Goal: Information Seeking & Learning: Learn about a topic

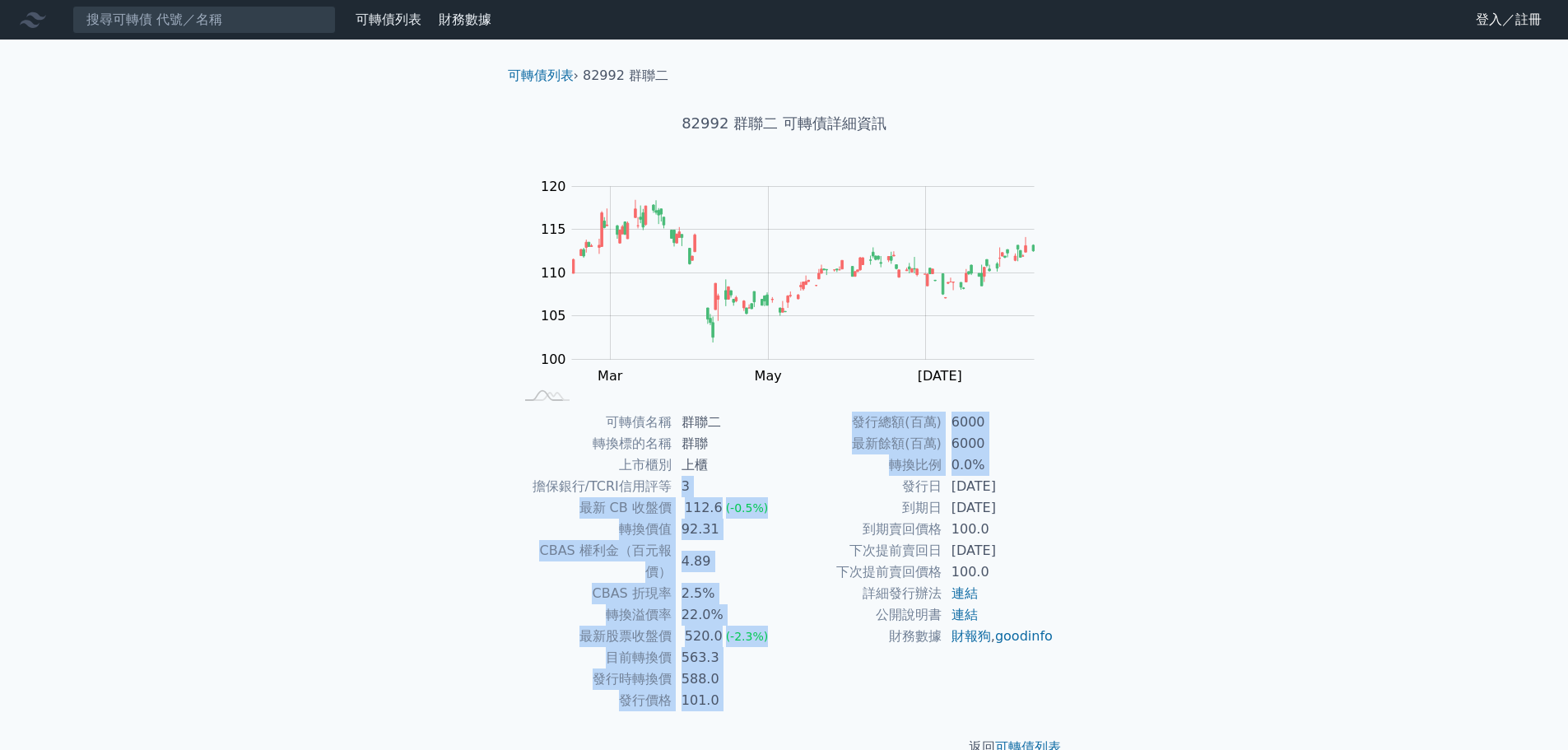
drag, startPoint x: 678, startPoint y: 485, endPoint x: 873, endPoint y: 493, distance: 195.2
click at [873, 493] on div "可轉債名稱 群聯二 轉換標的名稱 群聯 上市櫃別 上櫃 擔保銀行/TCRI信用評等 3 最新 CB 收盤價 112.6 (-0.5%) 轉換價值 92.31 …" at bounding box center [784, 561] width 580 height 299
click at [873, 493] on td "發行日" at bounding box center [863, 486] width 158 height 21
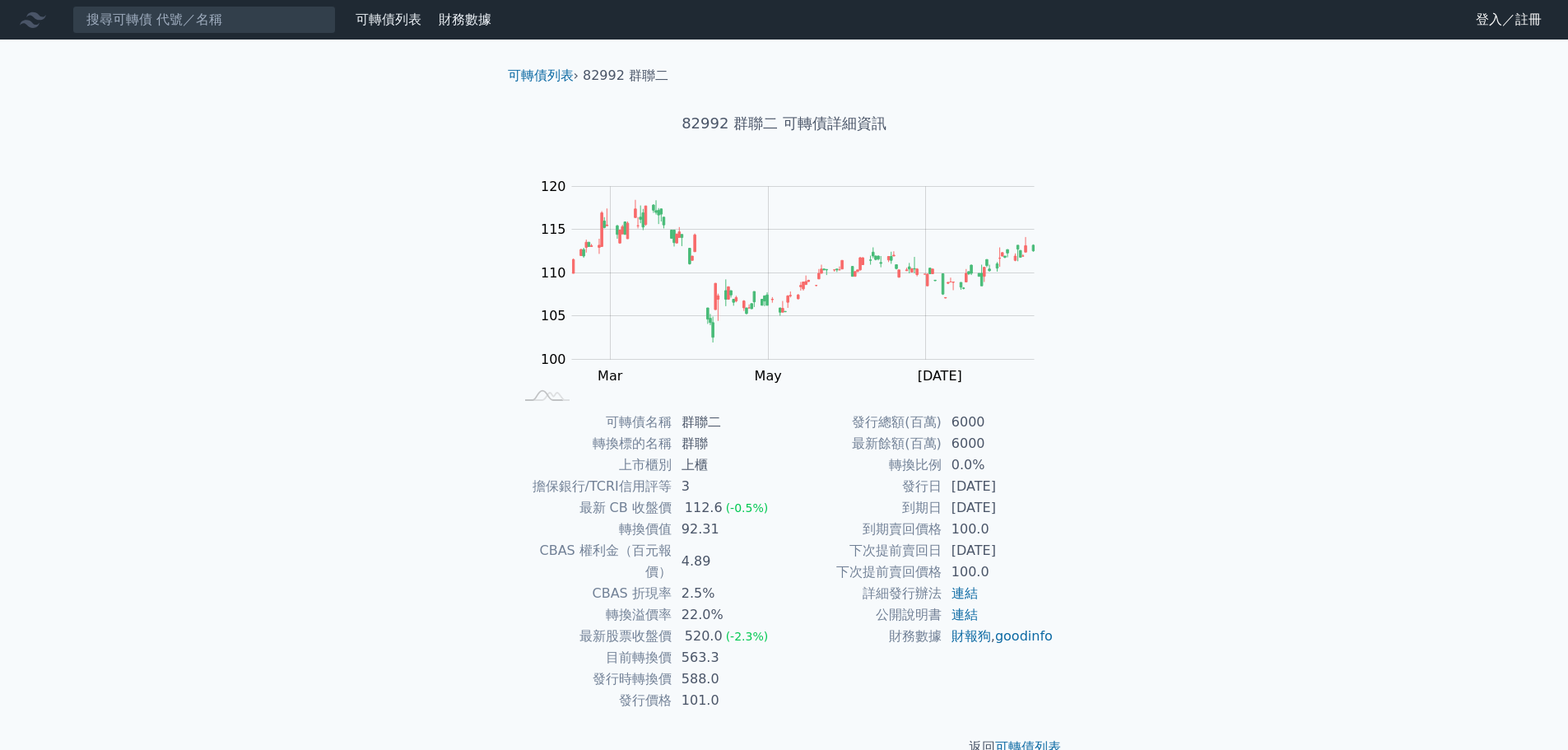
drag, startPoint x: 953, startPoint y: 491, endPoint x: 1017, endPoint y: 514, distance: 68.0
click at [1017, 514] on tbody "發行總額(百萬) 6000 最新餘額(百萬) 6000 轉換比例 0.0% 發行日 [DATE] 到期日 [DATE] 到期賣回價格 100.0 下次提前賣回…" at bounding box center [919, 529] width 270 height 235
drag, startPoint x: 927, startPoint y: 545, endPoint x: 1036, endPoint y: 567, distance: 111.2
click at [1036, 567] on tbody "發行總額(百萬) 6000 最新餘額(百萬) 6000 轉換比例 0.0% 發行日 [DATE] 到期日 [DATE] 到期賣回價格 100.0 下次提前賣回…" at bounding box center [919, 529] width 270 height 235
drag, startPoint x: 695, startPoint y: 639, endPoint x: 753, endPoint y: 653, distance: 59.7
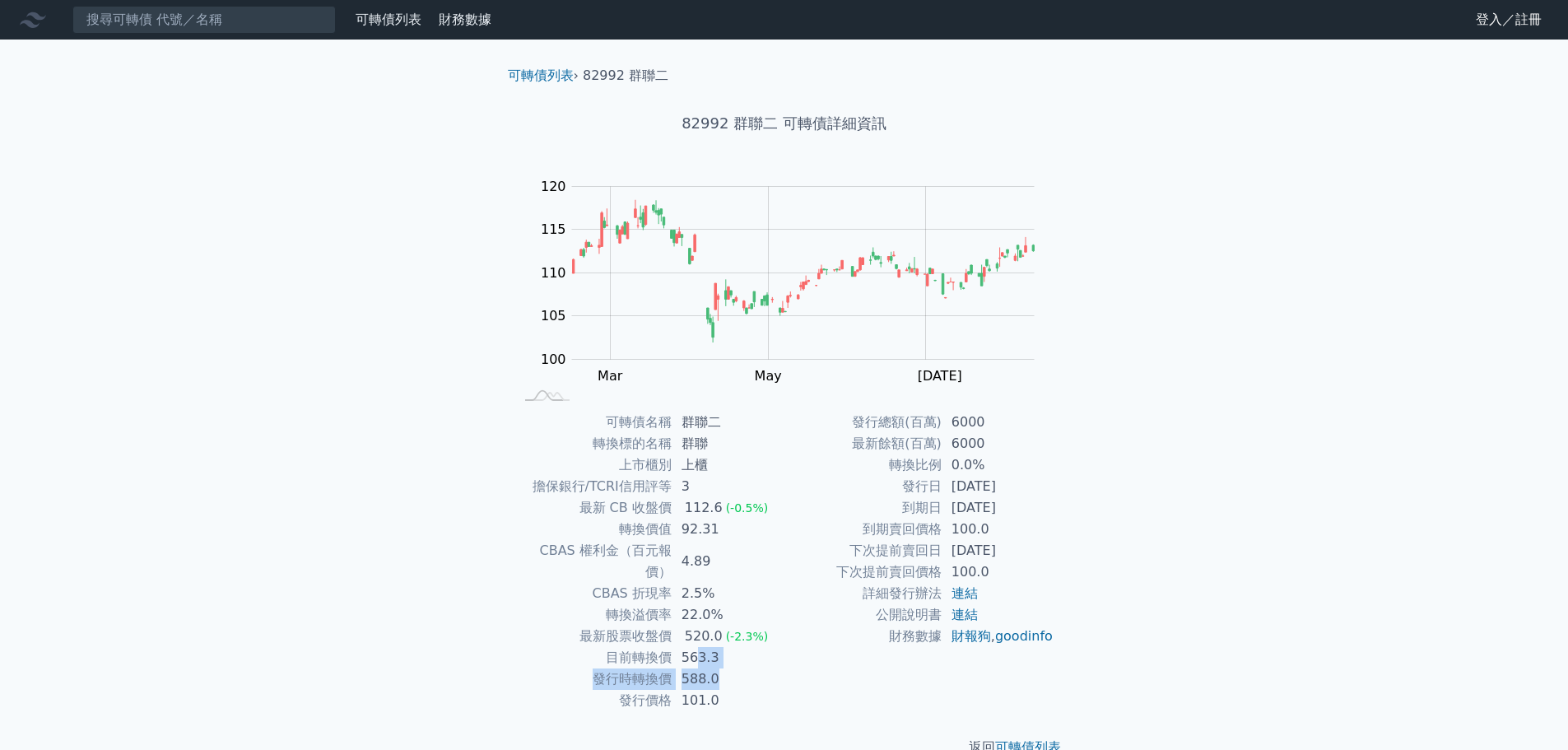
click at [753, 653] on tbody "可轉債名稱 群聯二 轉換標的名稱 群聯 上市櫃別 上櫃 擔保銀行/TCRI信用評等 3 最新 CB 收盤價 112.6 (-0.5%) 轉換價值 92.31 …" at bounding box center [649, 561] width 270 height 299
click at [753, 669] on td "588.0" at bounding box center [727, 680] width 113 height 21
drag, startPoint x: 723, startPoint y: 648, endPoint x: 692, endPoint y: 643, distance: 31.4
click at [692, 643] on tbody "可轉債名稱 群聯二 轉換標的名稱 群聯 上市櫃別 上櫃 擔保銀行/TCRI信用評等 3 最新 CB 收盤價 112.6 (-0.5%) 轉換價值 92.31 …" at bounding box center [649, 561] width 270 height 299
click at [692, 647] on td "563.3" at bounding box center [727, 657] width 113 height 21
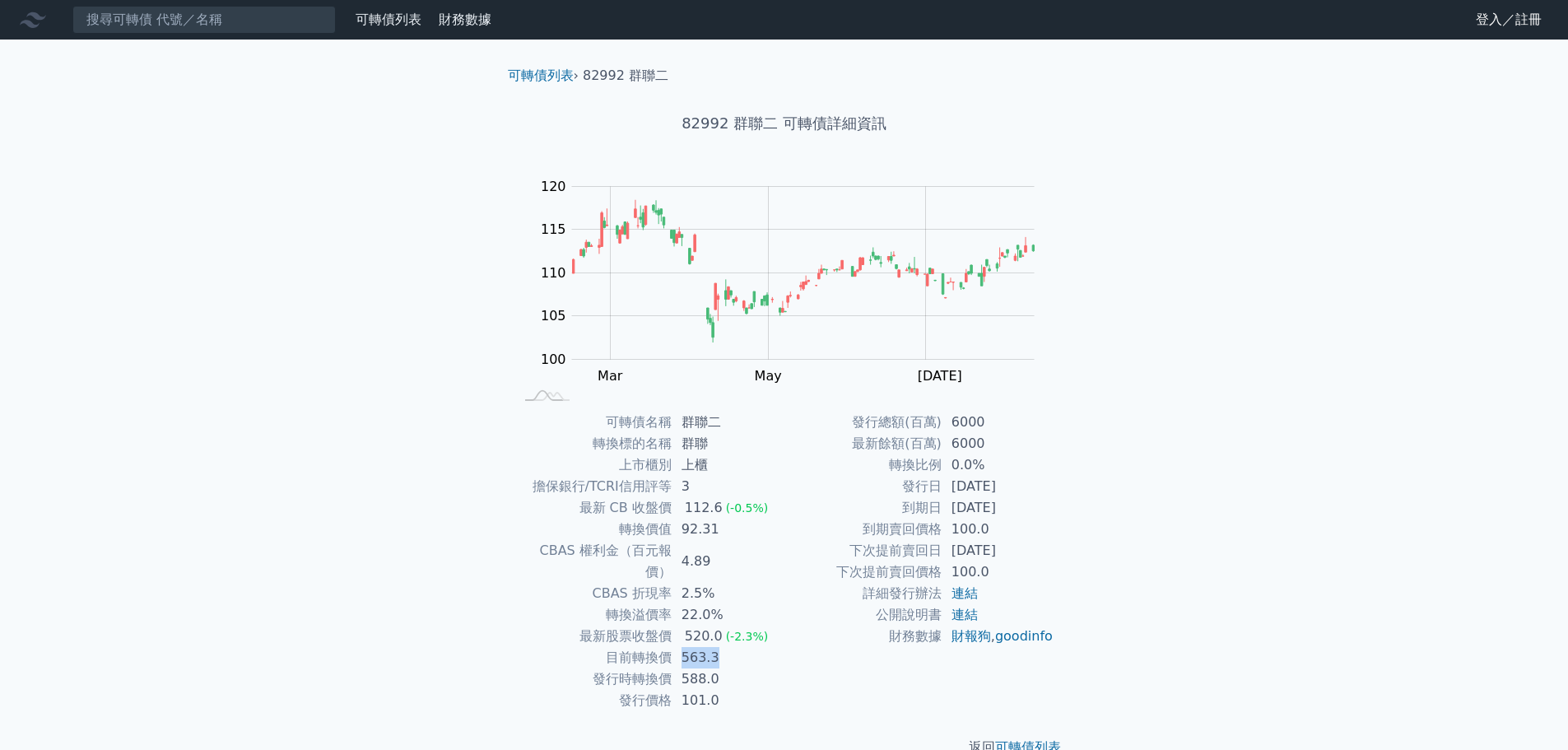
drag, startPoint x: 683, startPoint y: 640, endPoint x: 747, endPoint y: 640, distance: 64.0
click at [747, 647] on td "563.3" at bounding box center [727, 657] width 113 height 21
drag, startPoint x: 688, startPoint y: 663, endPoint x: 723, endPoint y: 663, distance: 35.0
click at [723, 669] on td "588.0" at bounding box center [727, 680] width 113 height 21
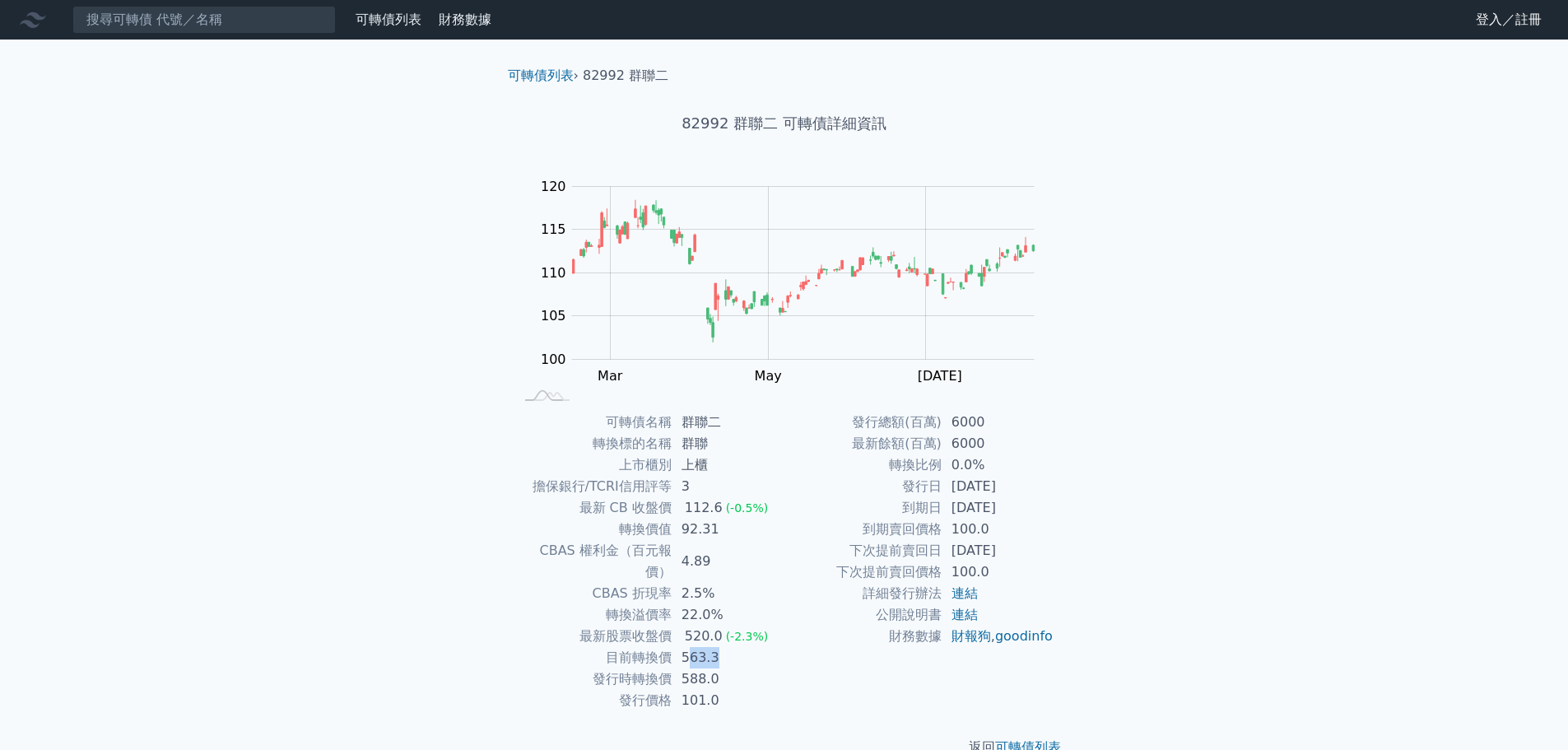
drag, startPoint x: 690, startPoint y: 644, endPoint x: 746, endPoint y: 638, distance: 56.3
click at [746, 647] on td "563.3" at bounding box center [727, 657] width 113 height 21
click at [552, 76] on link "可轉債列表" at bounding box center [540, 76] width 66 height 16
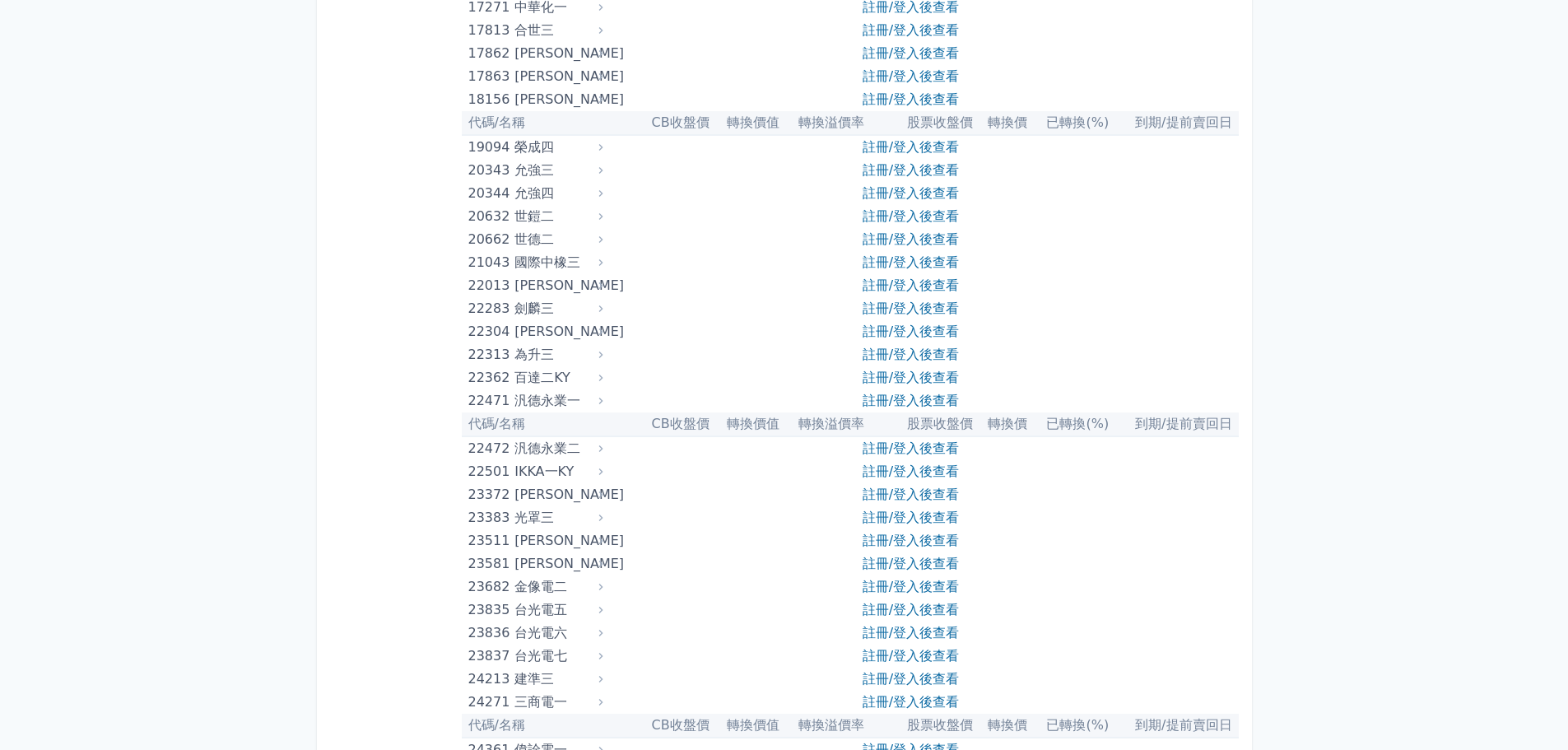
scroll to position [1071, 0]
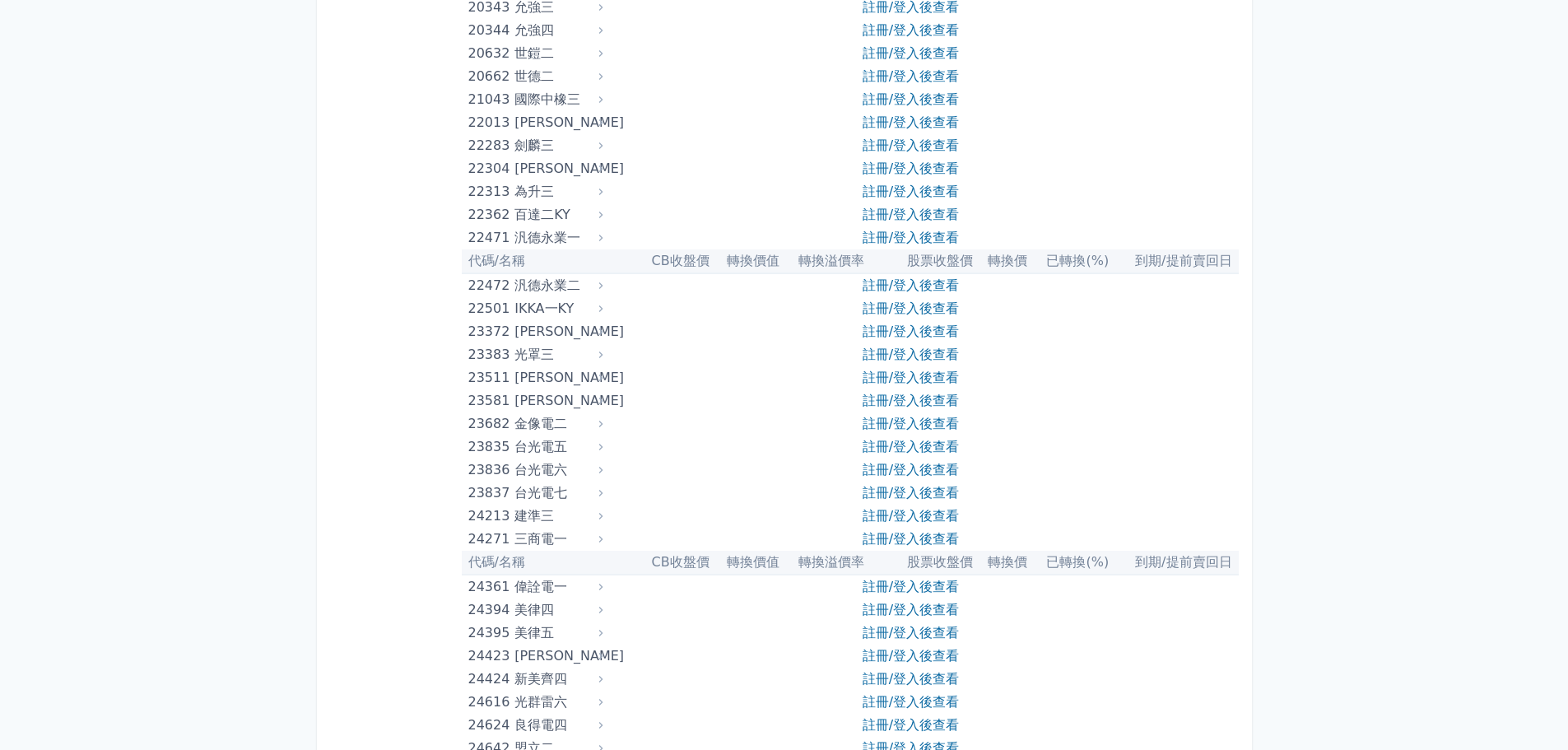
drag, startPoint x: 364, startPoint y: 282, endPoint x: 365, endPoint y: 305, distance: 23.0
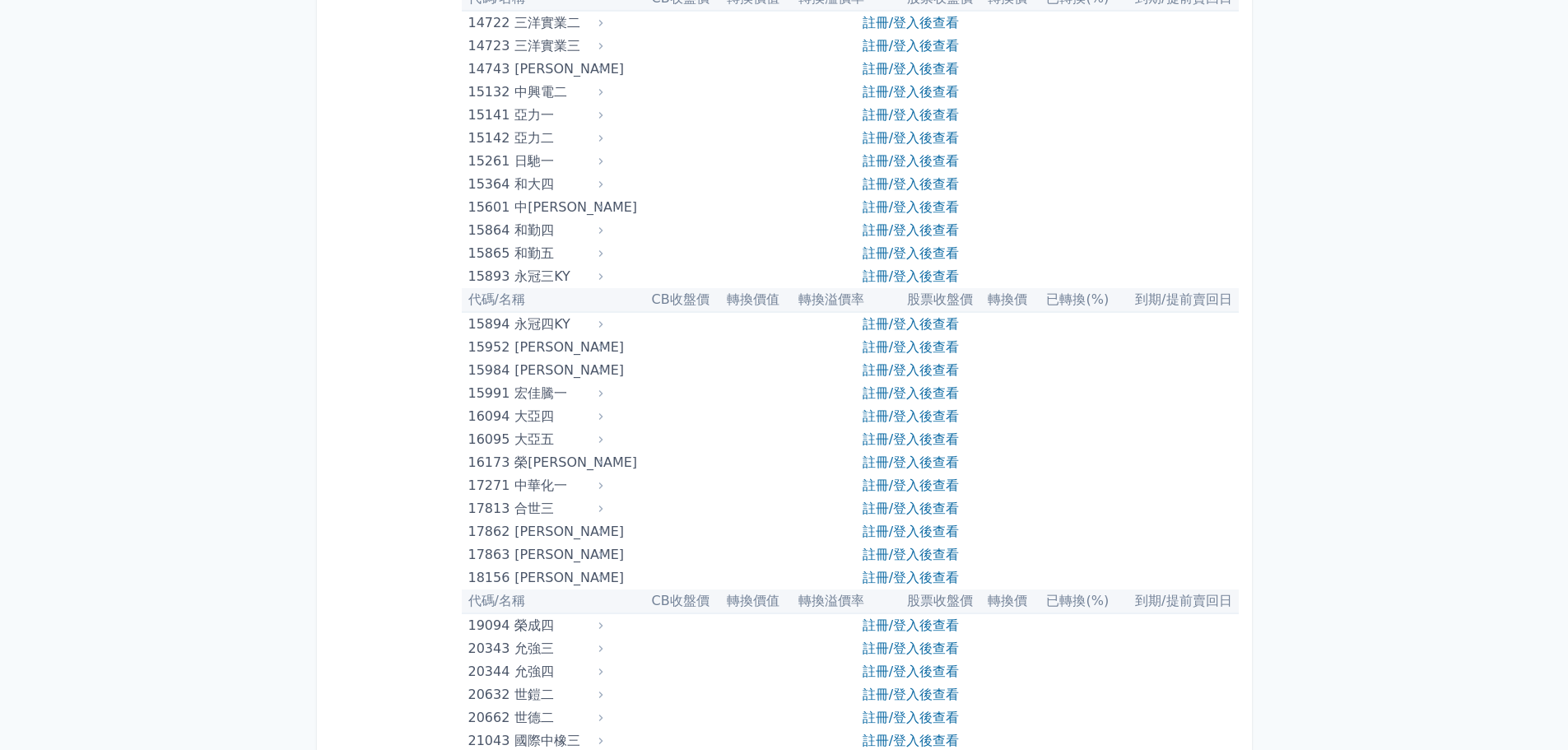
scroll to position [0, 0]
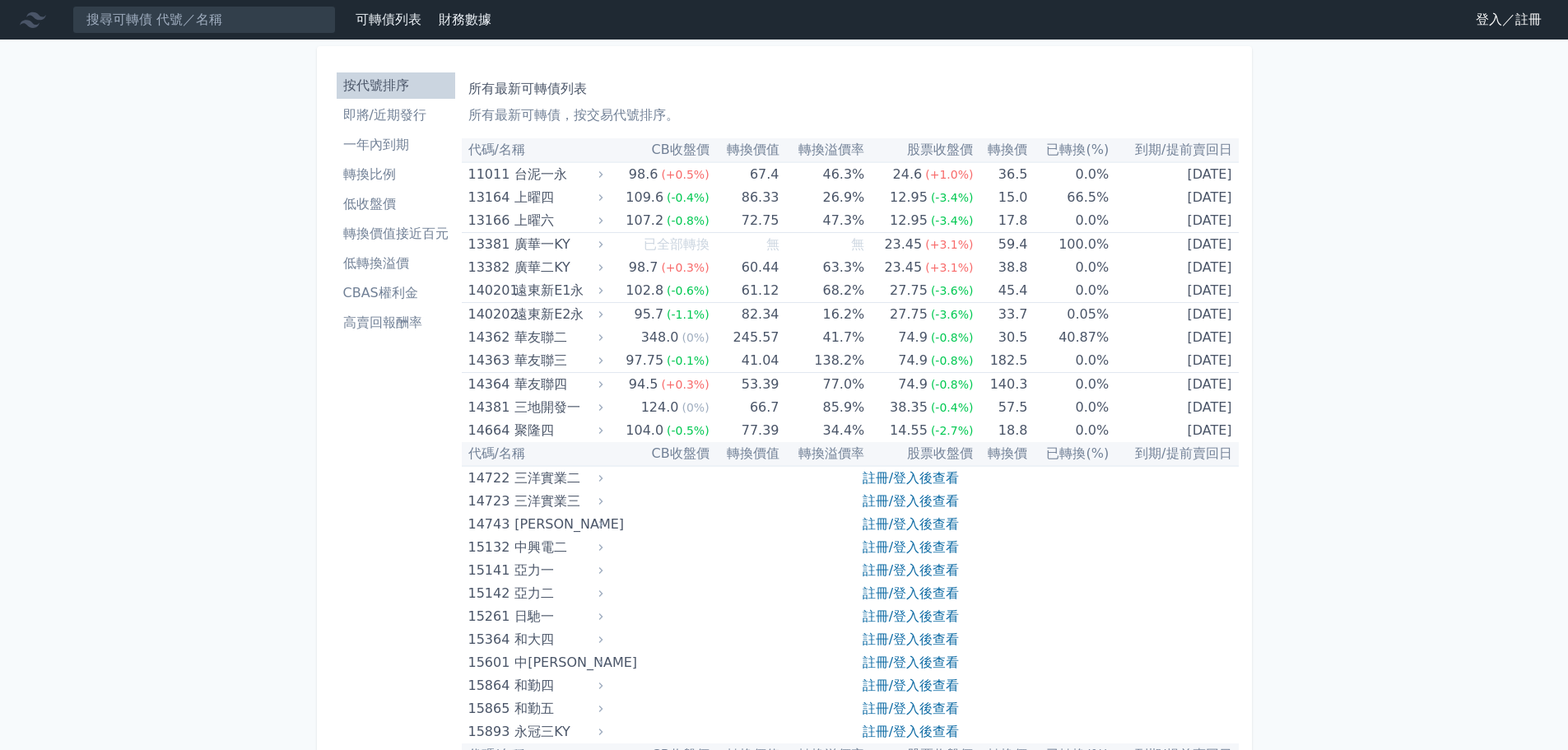
drag, startPoint x: 394, startPoint y: 452, endPoint x: 362, endPoint y: 128, distance: 325.6
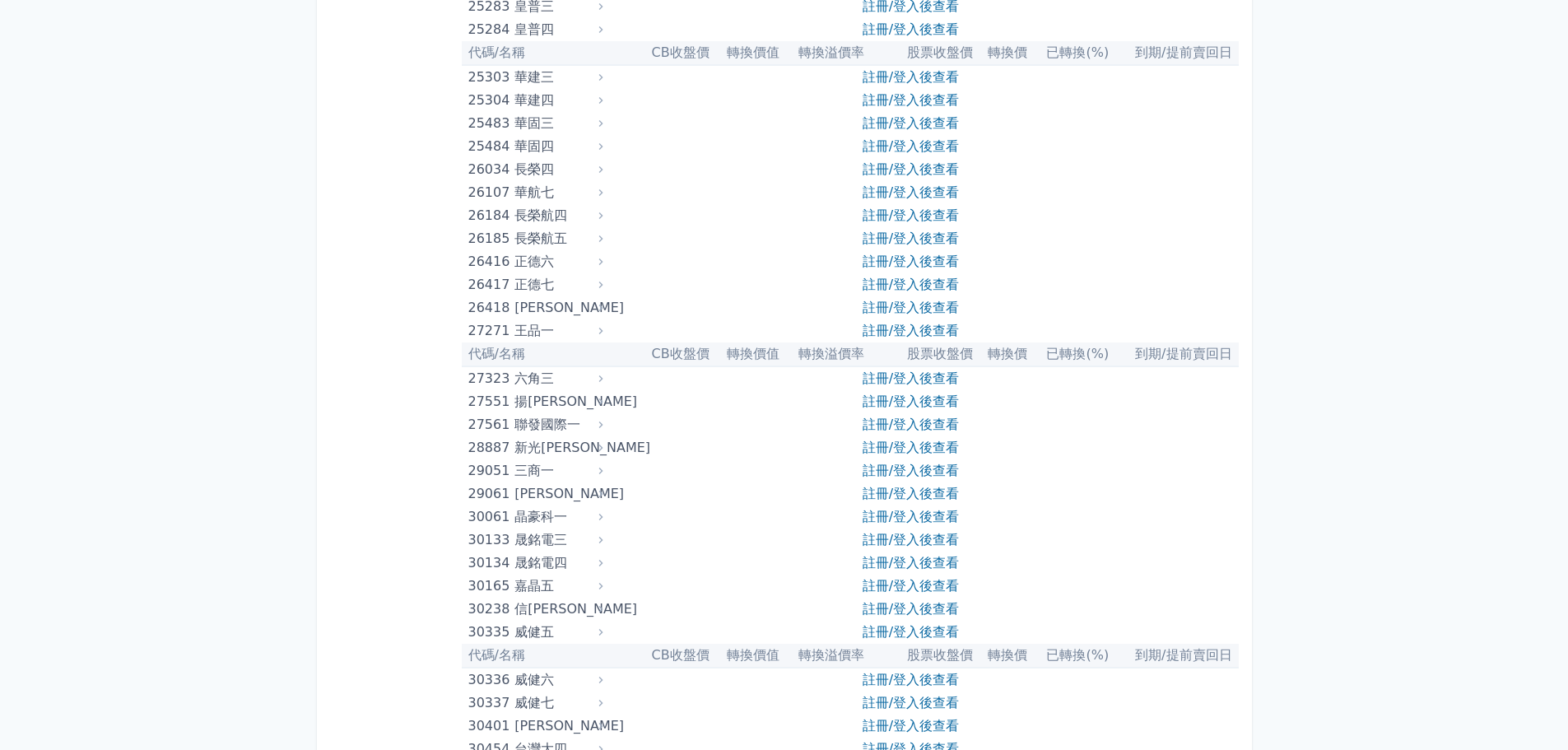
drag, startPoint x: 364, startPoint y: 496, endPoint x: 353, endPoint y: 610, distance: 114.5
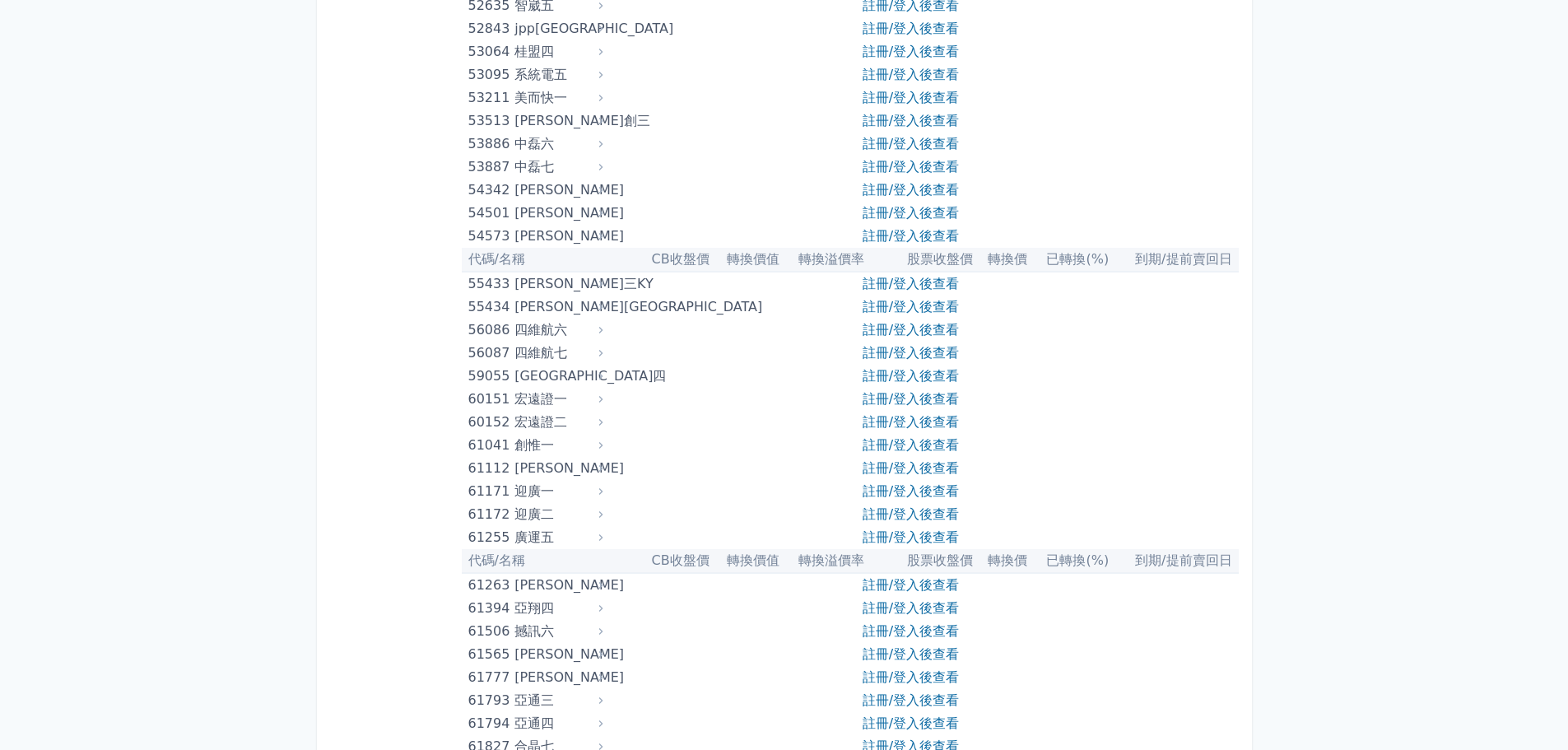
drag, startPoint x: 410, startPoint y: 382, endPoint x: 390, endPoint y: 563, distance: 182.1
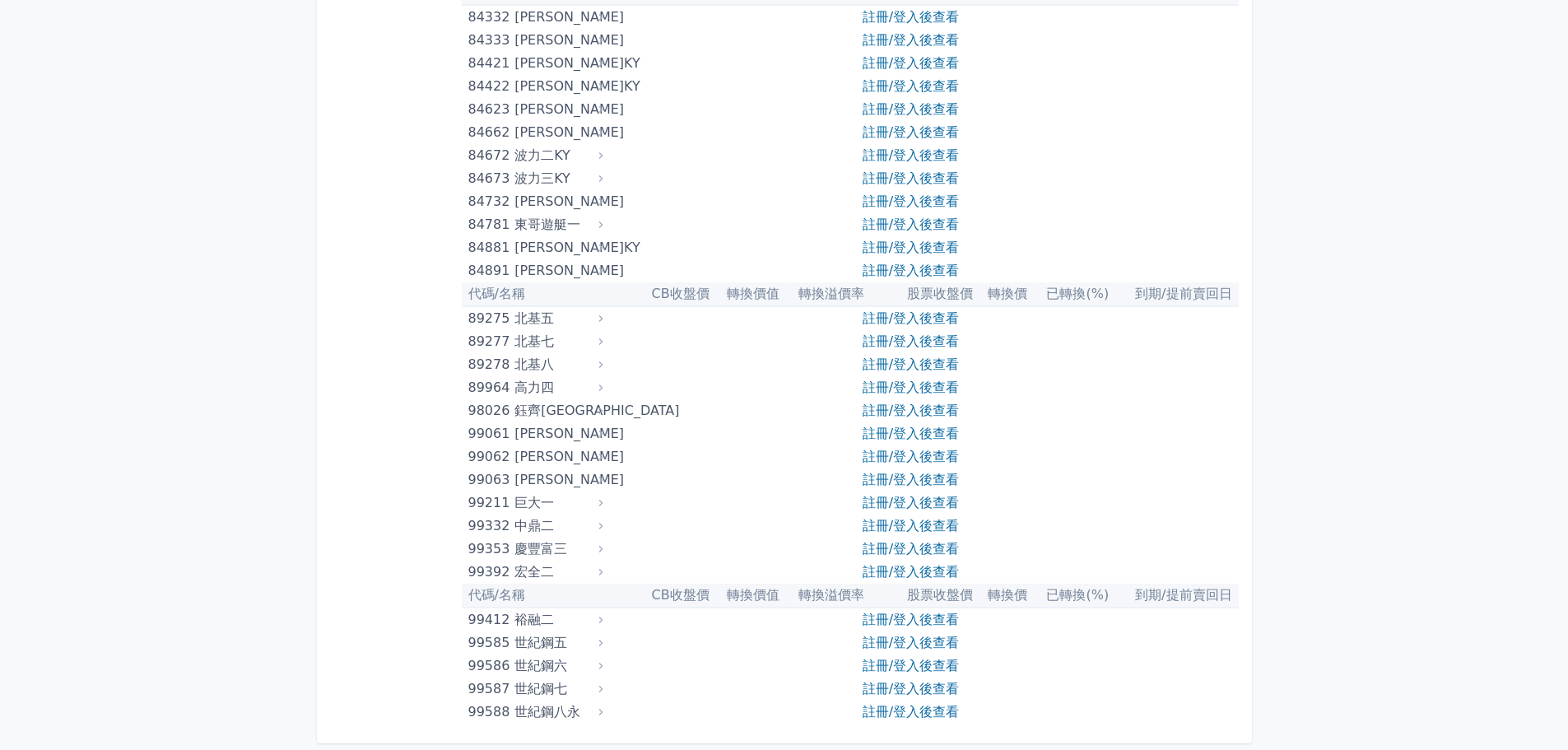
drag, startPoint x: 418, startPoint y: 571, endPoint x: 400, endPoint y: 677, distance: 107.5
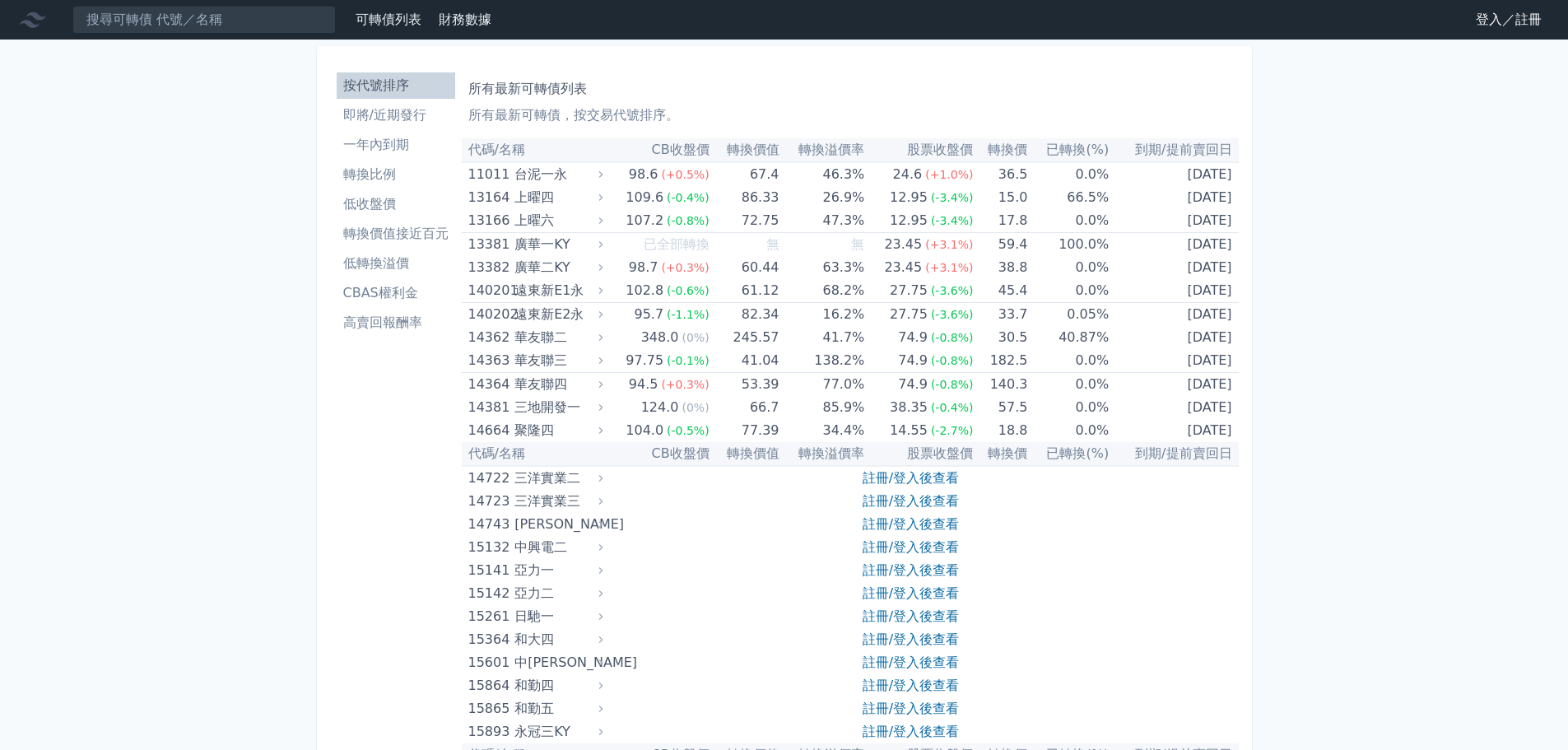
drag, startPoint x: 403, startPoint y: 667, endPoint x: 412, endPoint y: 277, distance: 390.1
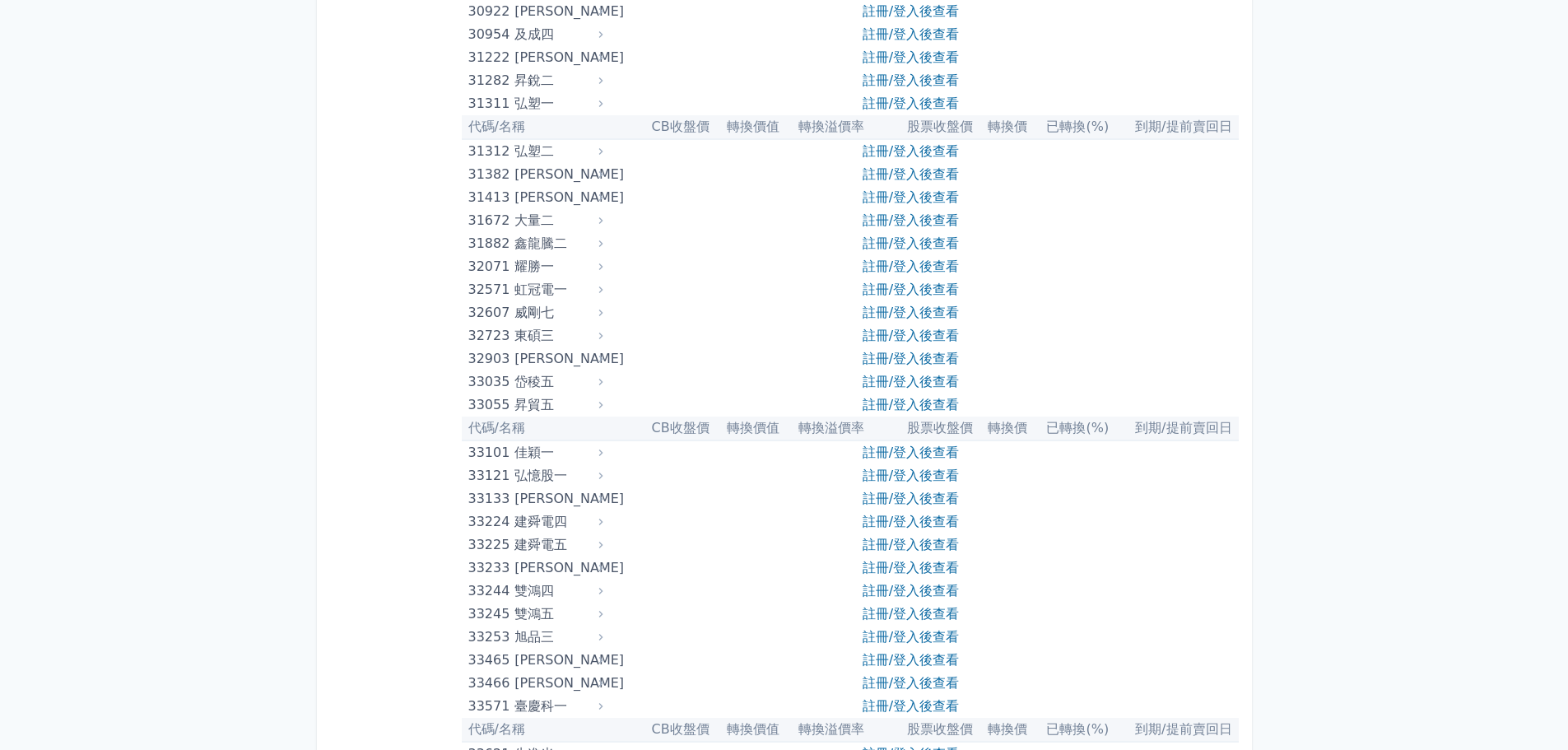
drag, startPoint x: 424, startPoint y: 428, endPoint x: 386, endPoint y: 664, distance: 239.0
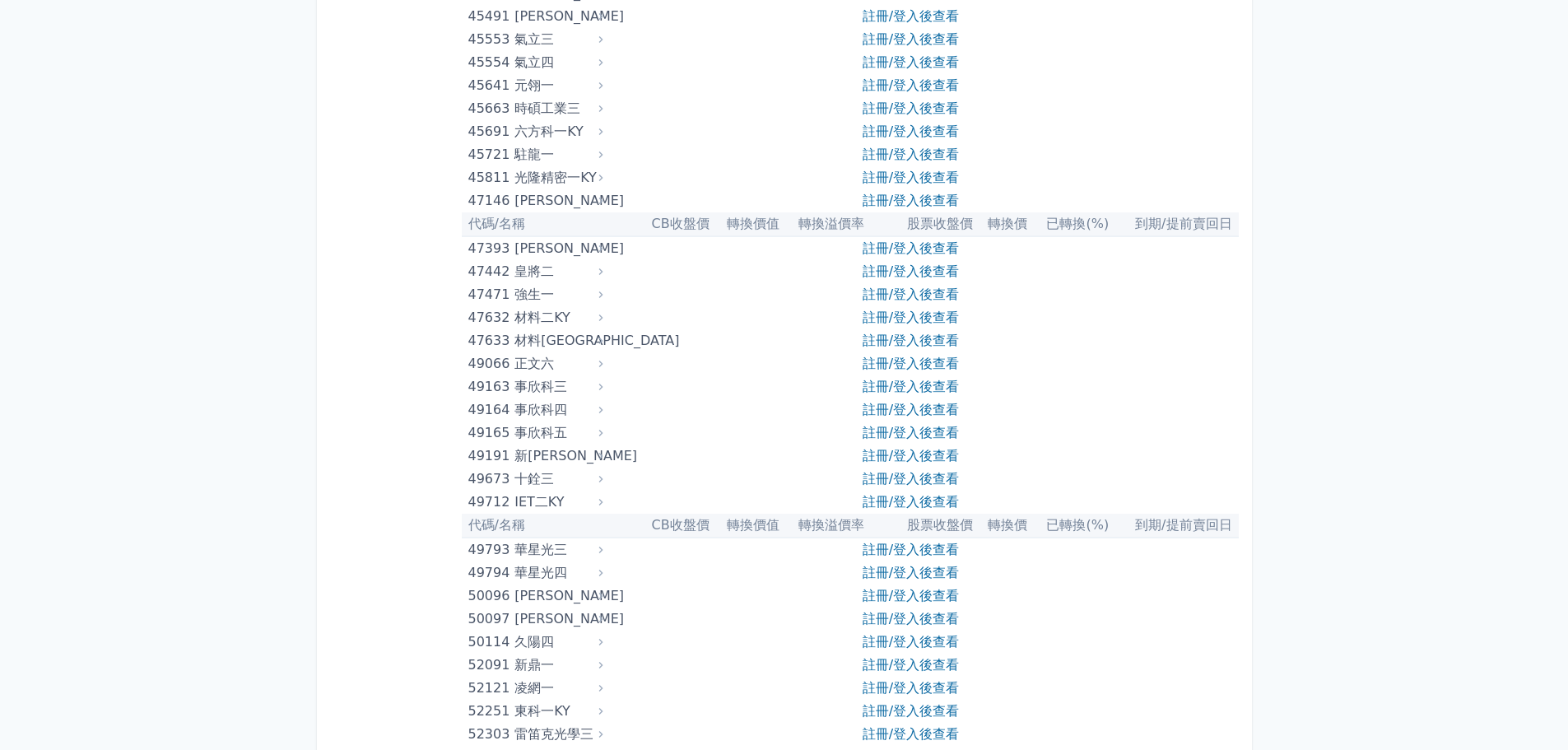
drag, startPoint x: 454, startPoint y: 216, endPoint x: 428, endPoint y: 435, distance: 220.5
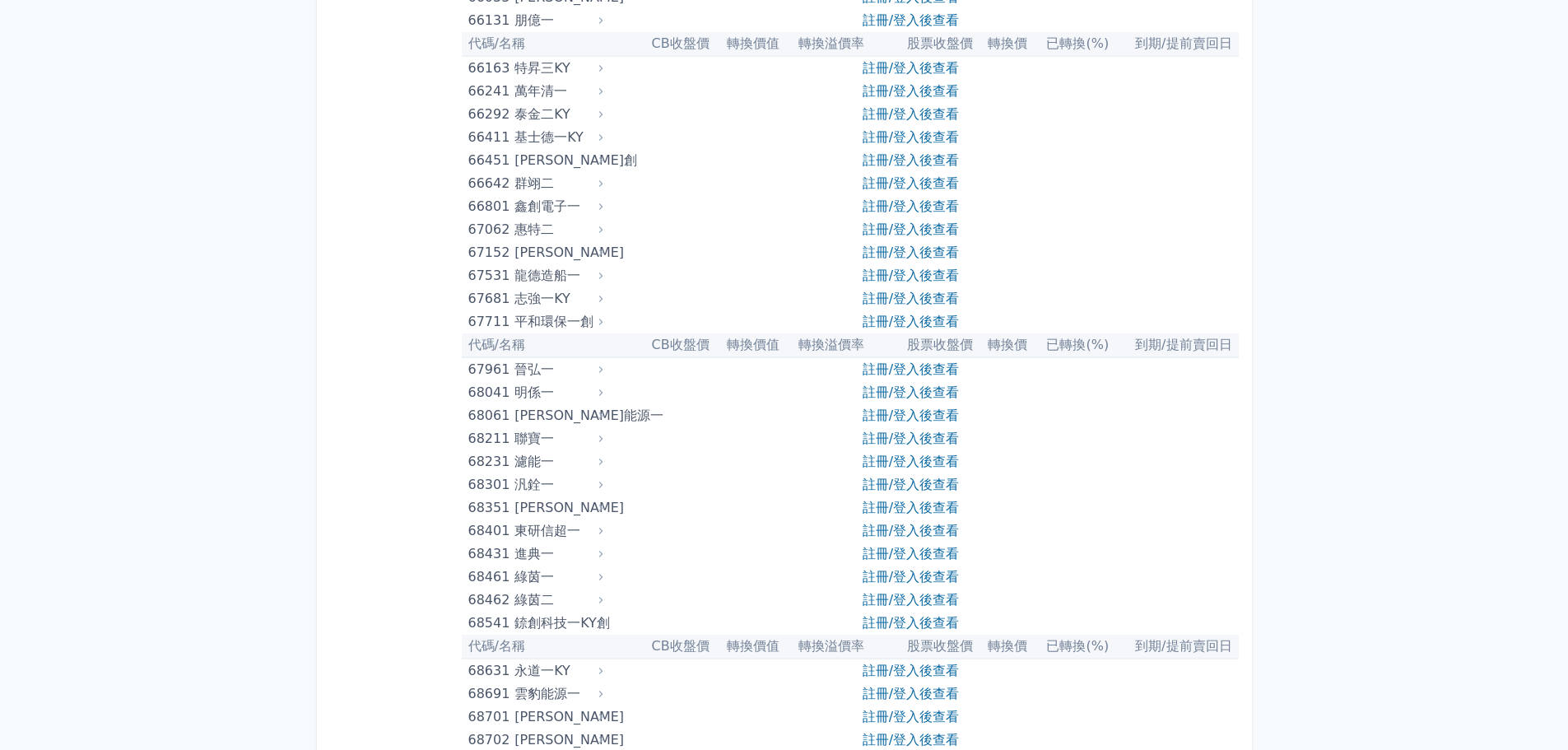
drag, startPoint x: 429, startPoint y: 207, endPoint x: 395, endPoint y: 536, distance: 330.8
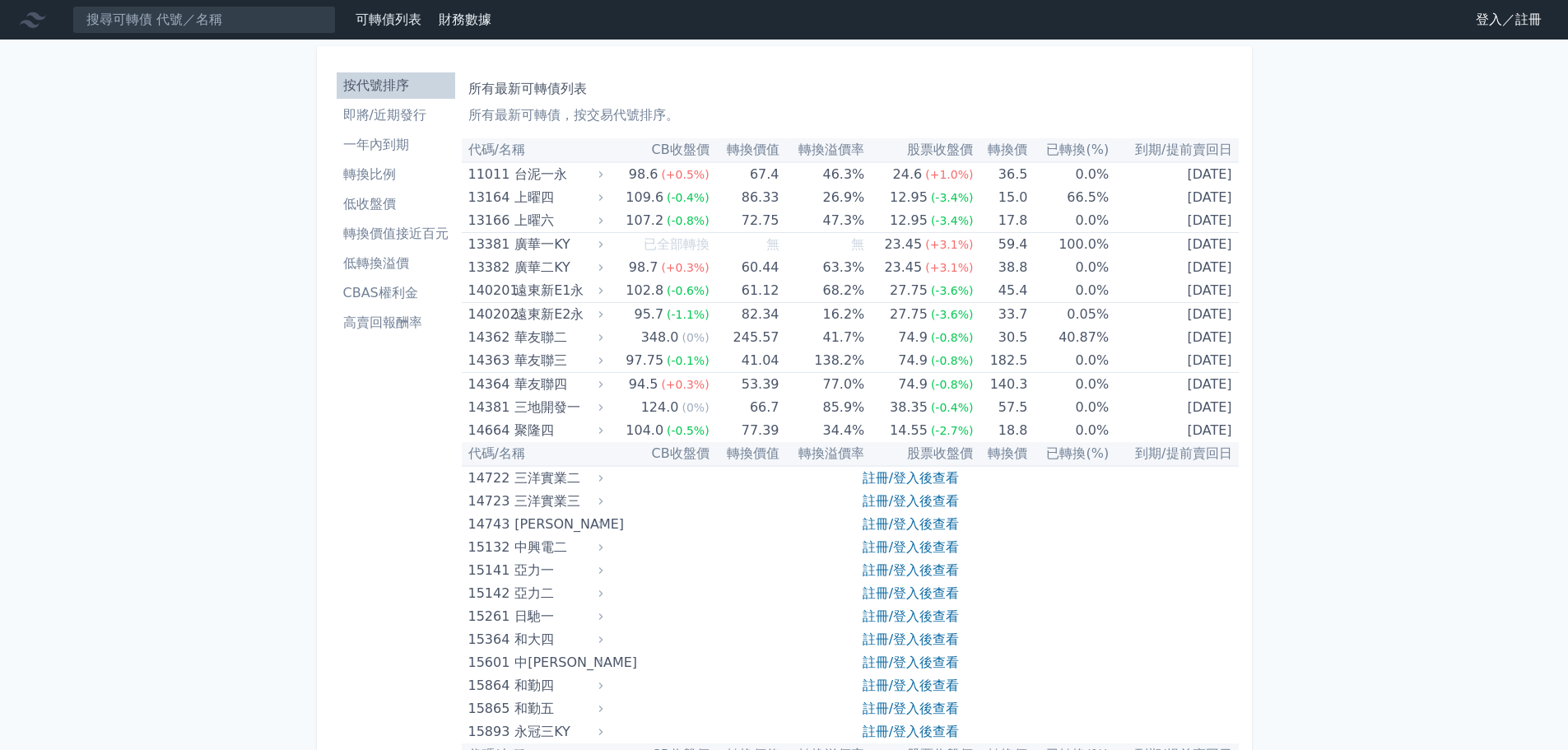
drag, startPoint x: 417, startPoint y: 620, endPoint x: 448, endPoint y: 92, distance: 528.9
click at [408, 291] on li "CBAS權利金" at bounding box center [395, 293] width 118 height 20
click at [458, 22] on link "財務數據" at bounding box center [465, 20] width 53 height 16
click at [114, 27] on input at bounding box center [204, 19] width 264 height 28
click at [53, 14] on div at bounding box center [36, 20] width 53 height 27
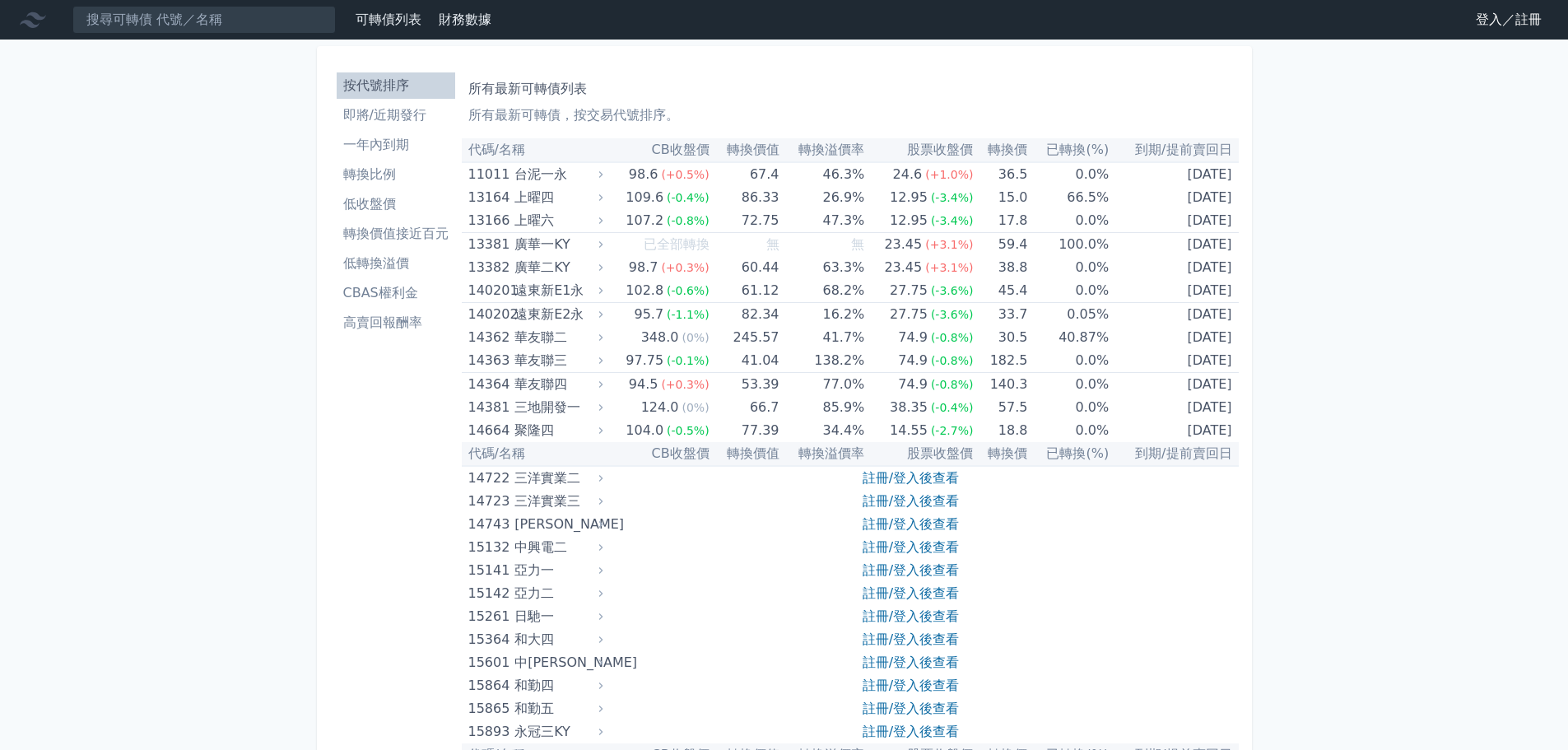
click at [31, 17] on icon at bounding box center [33, 20] width 27 height 27
